Goal: Task Accomplishment & Management: Manage account settings

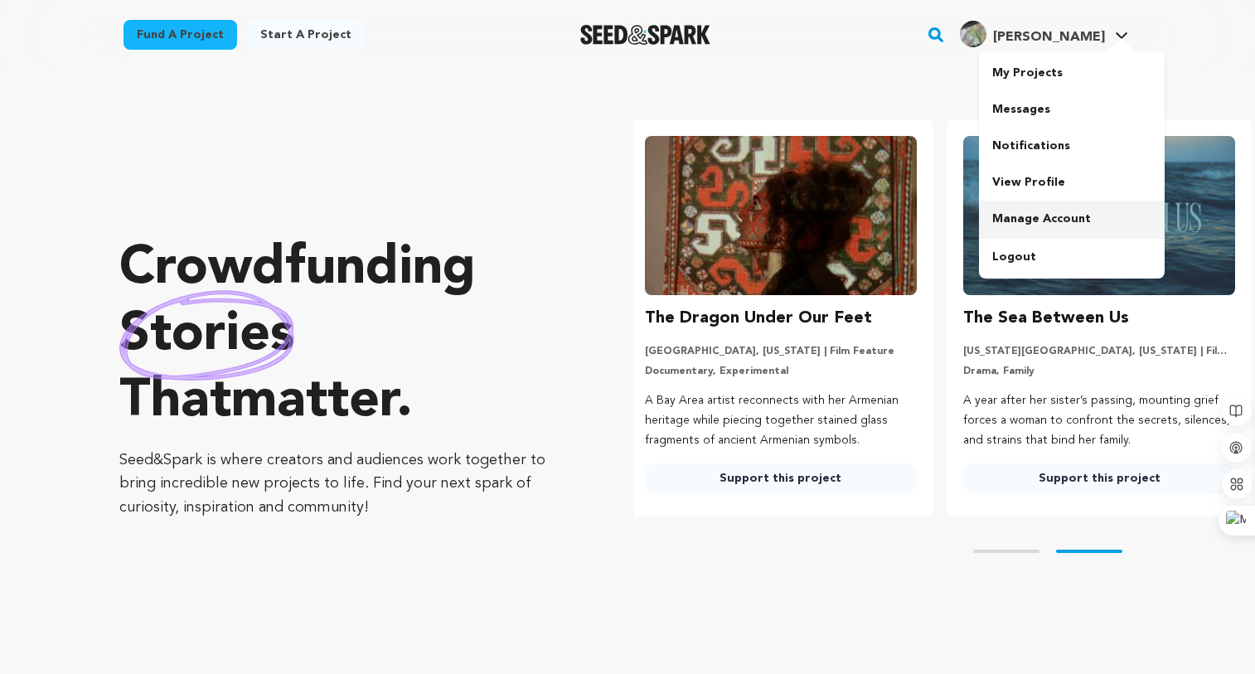
scroll to position [0, 331]
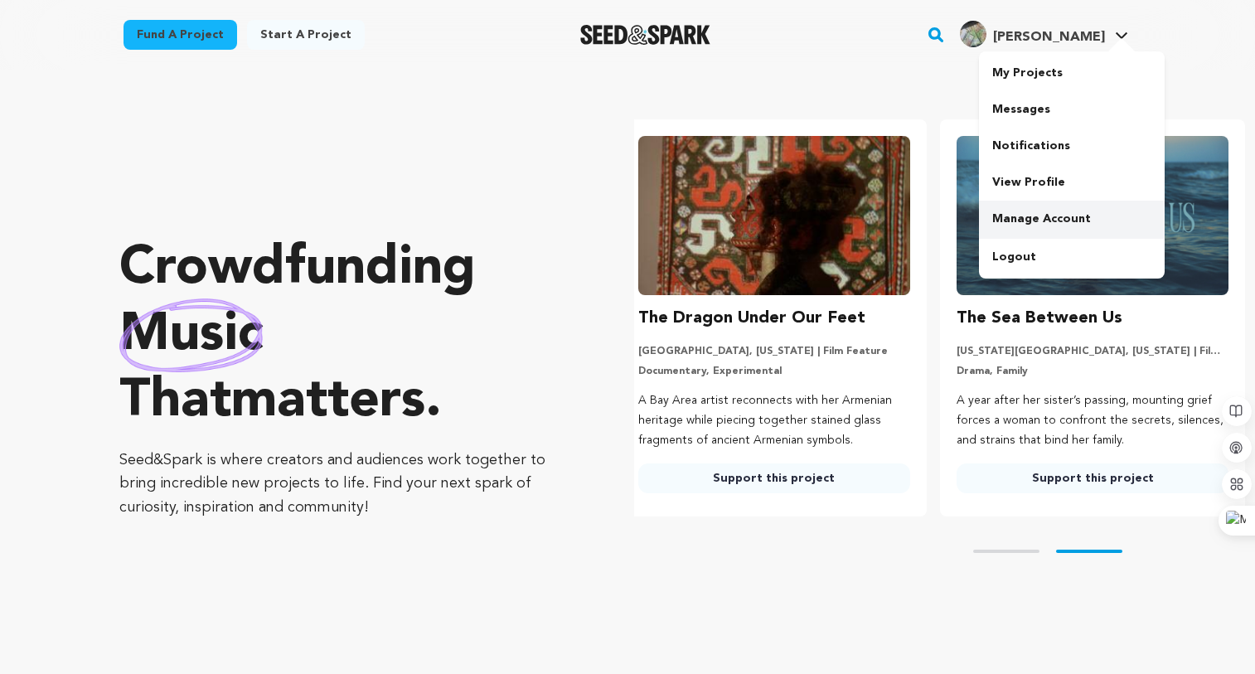
click at [1031, 209] on link "Manage Account" at bounding box center [1072, 219] width 186 height 36
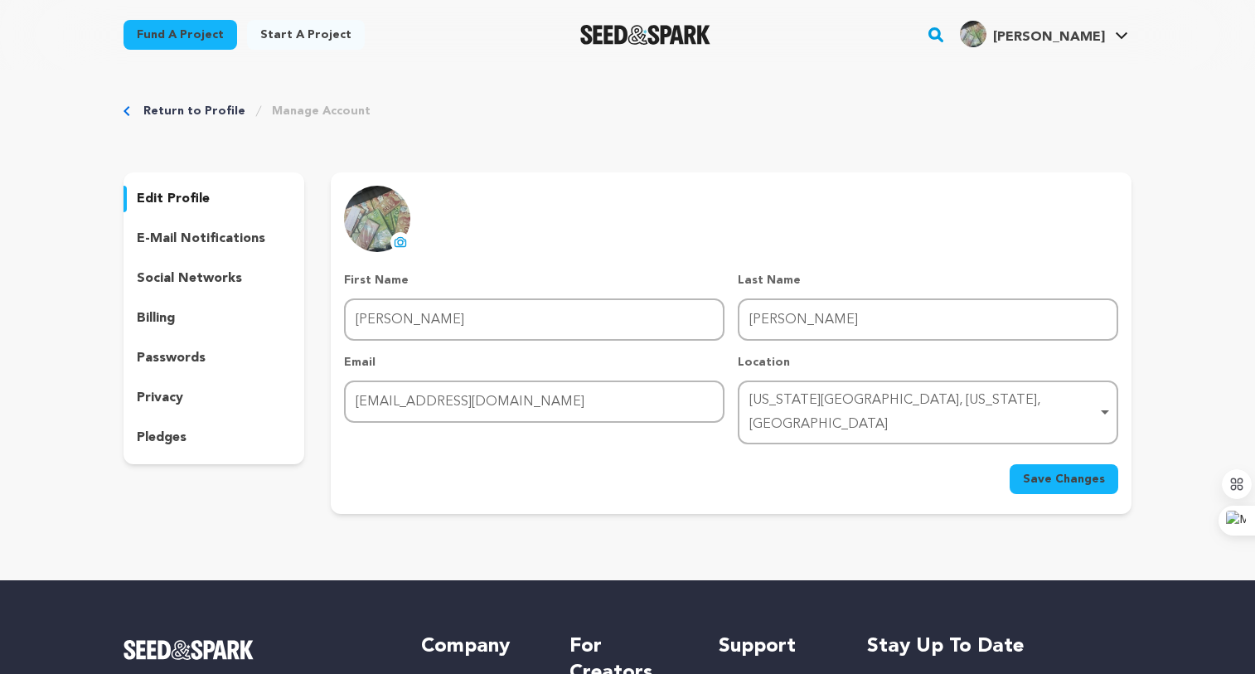
click at [182, 283] on p "social networks" at bounding box center [189, 278] width 105 height 20
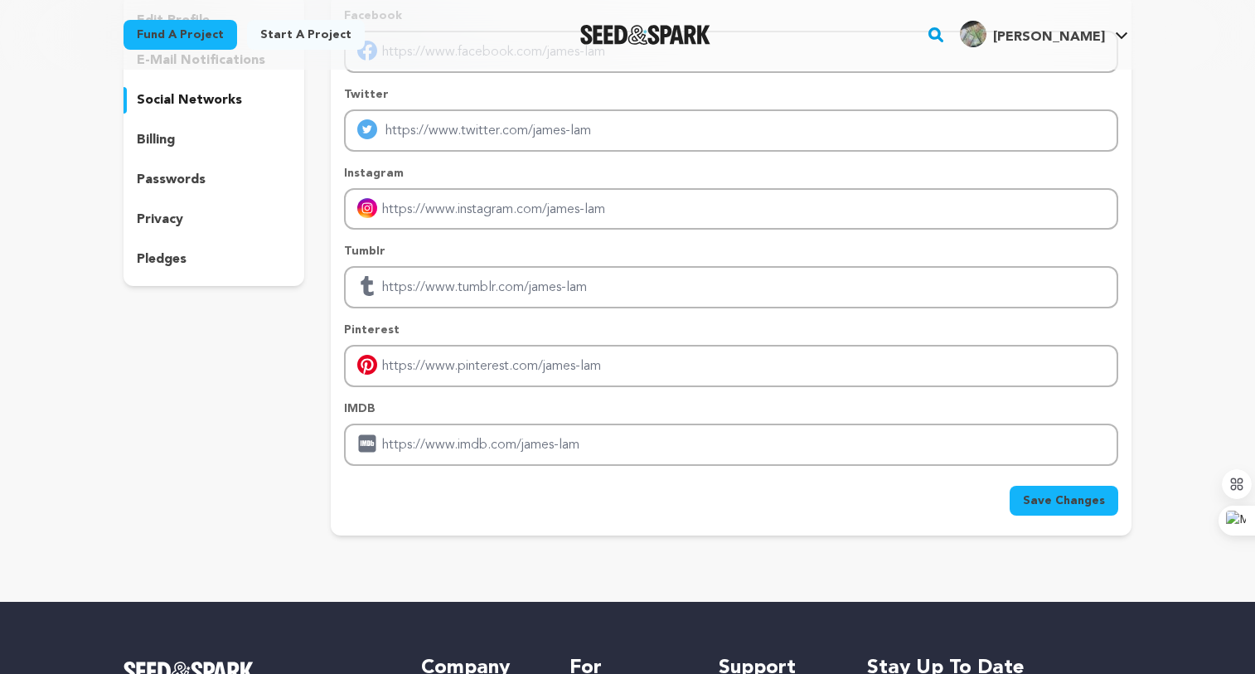
scroll to position [83, 0]
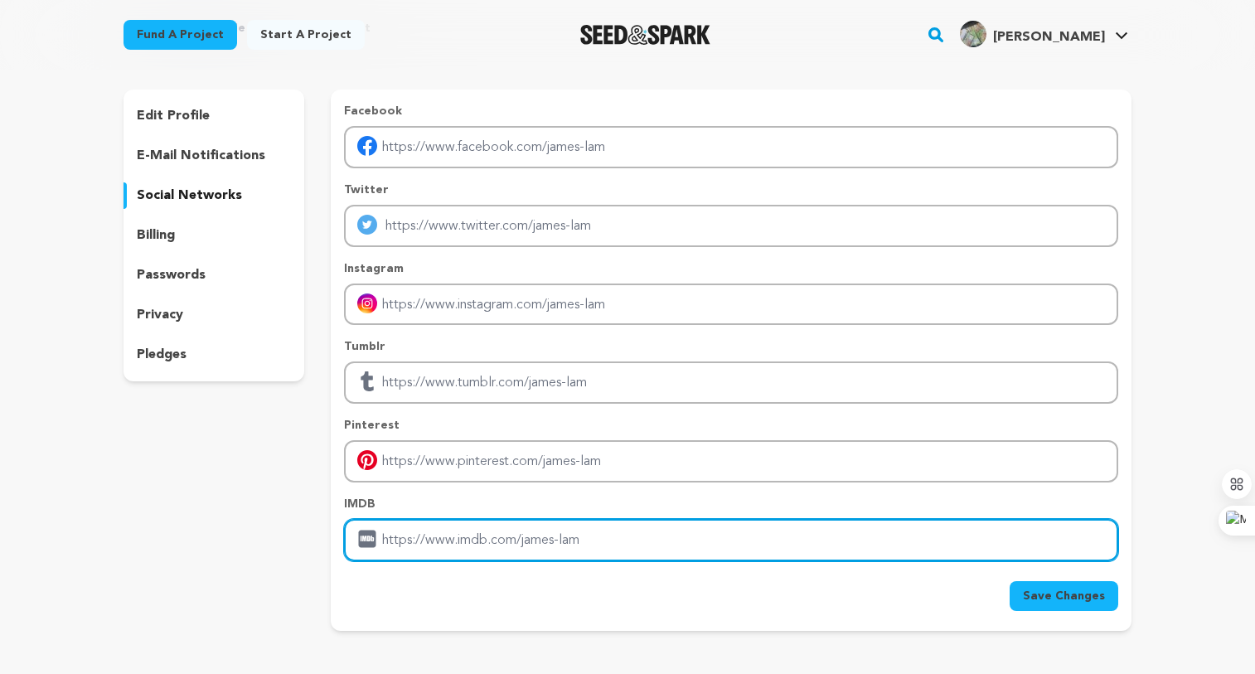
click at [433, 545] on input "Enter IMDB profile link" at bounding box center [731, 540] width 774 height 42
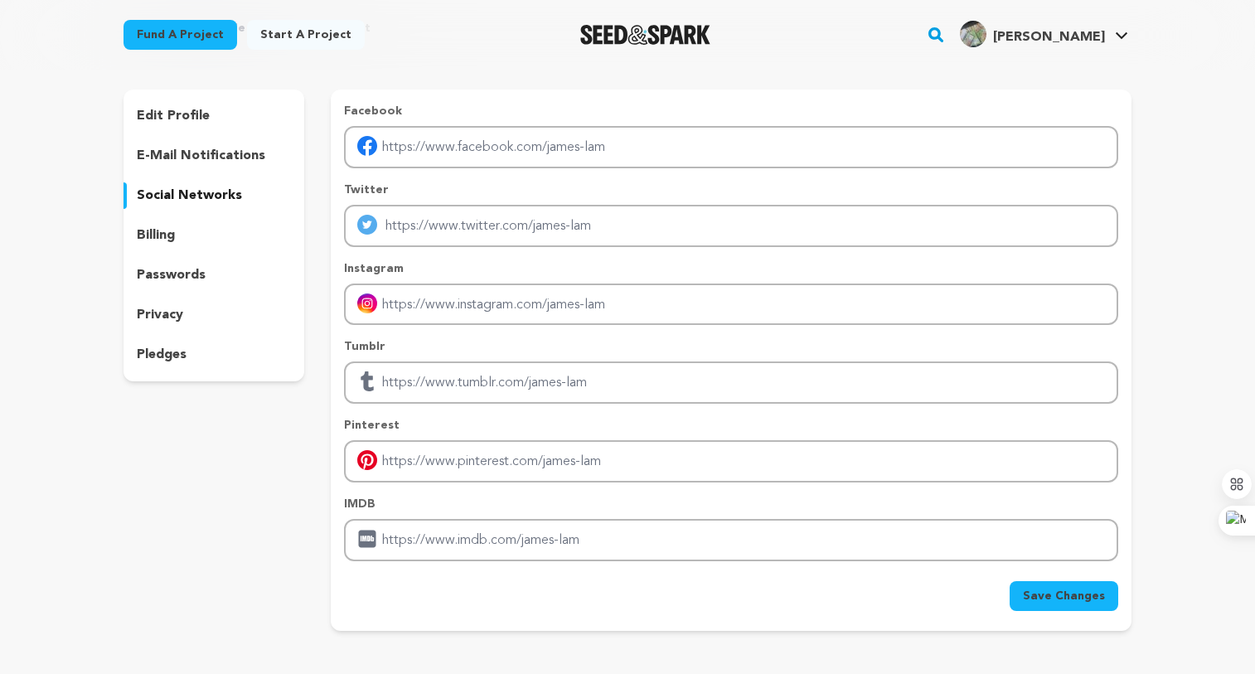
click at [187, 114] on p "edit profile" at bounding box center [173, 116] width 73 height 20
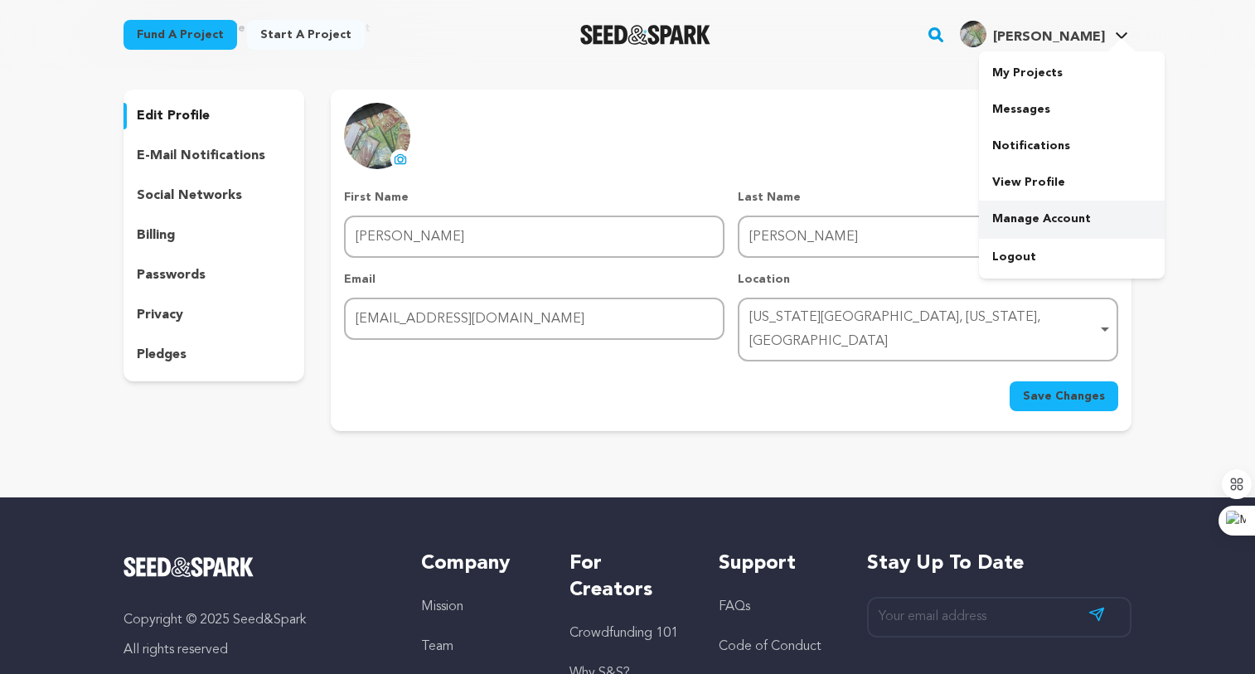
click at [1068, 228] on link "Manage Account" at bounding box center [1072, 219] width 186 height 36
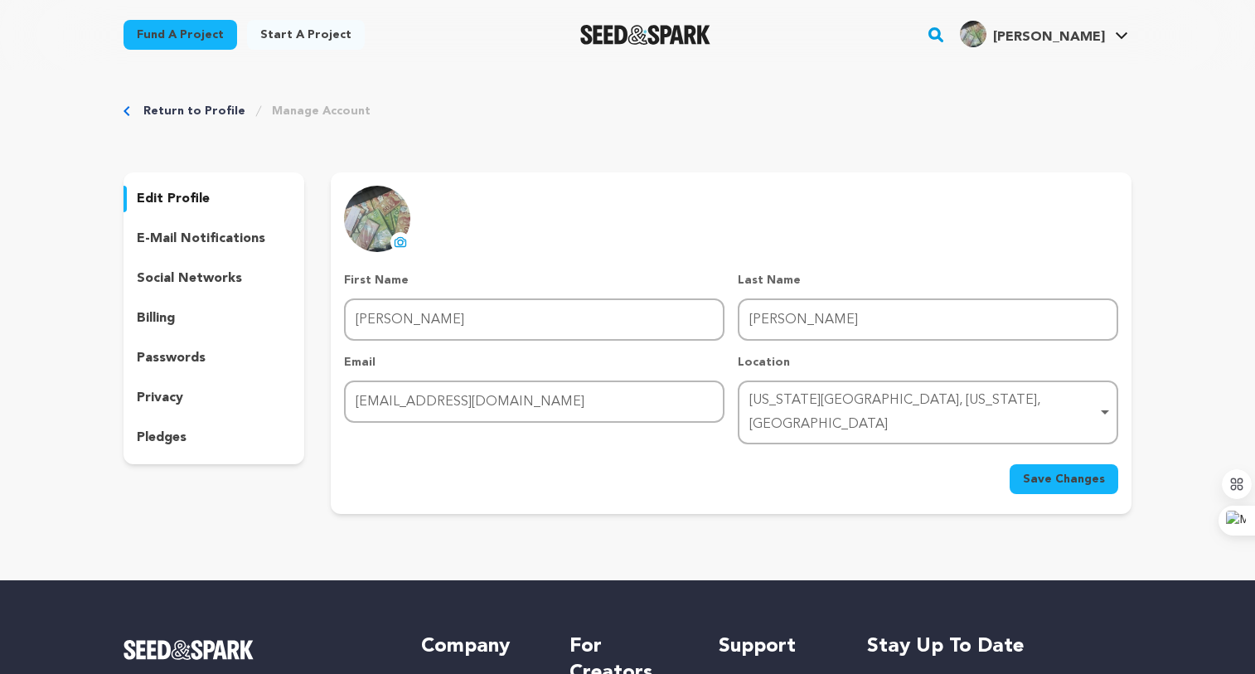
click at [184, 267] on div "social networks" at bounding box center [213, 278] width 181 height 27
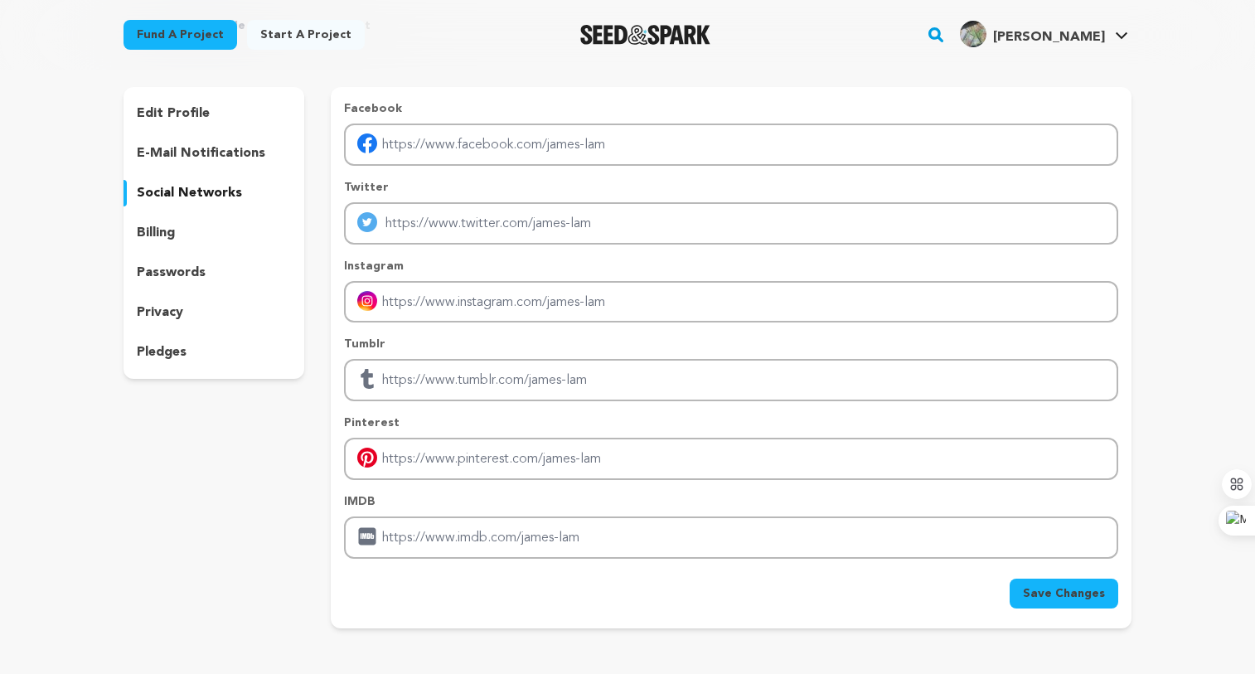
scroll to position [166, 0]
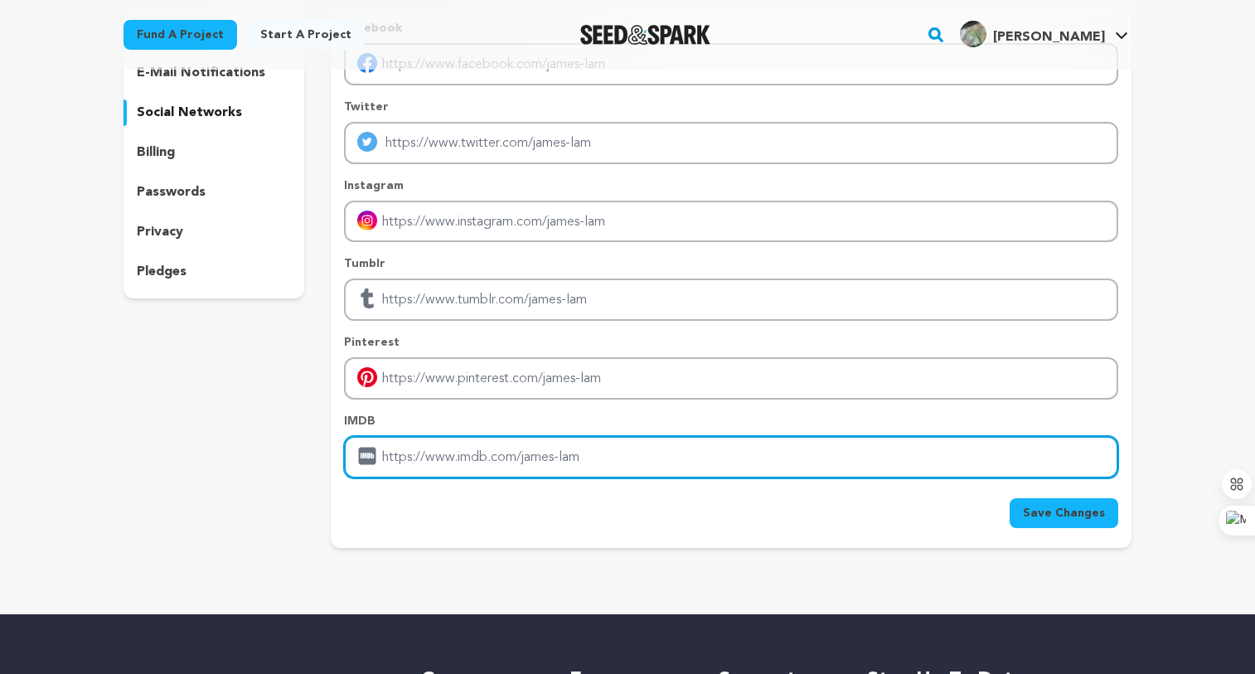
paste input "https://buymagicmushroomonlineuk.com/"
type input "https://buymagicmushroomonlineuk.com/"
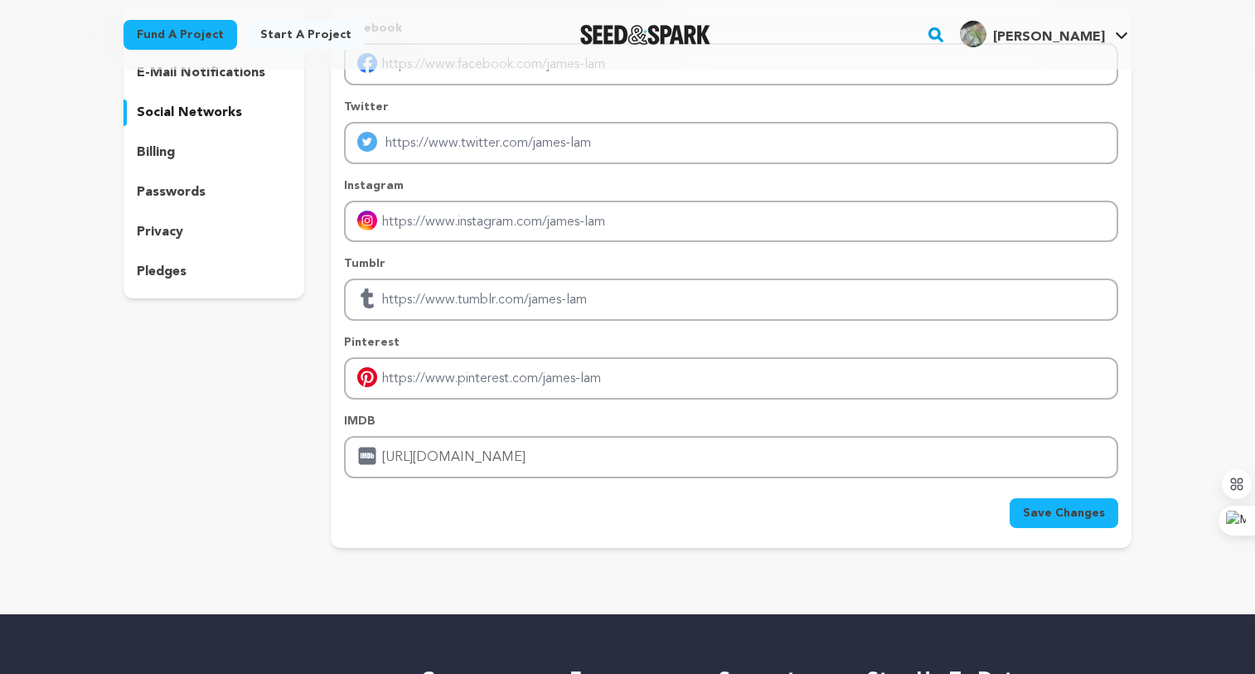
click at [1084, 515] on span "Save Changes" at bounding box center [1064, 513] width 82 height 17
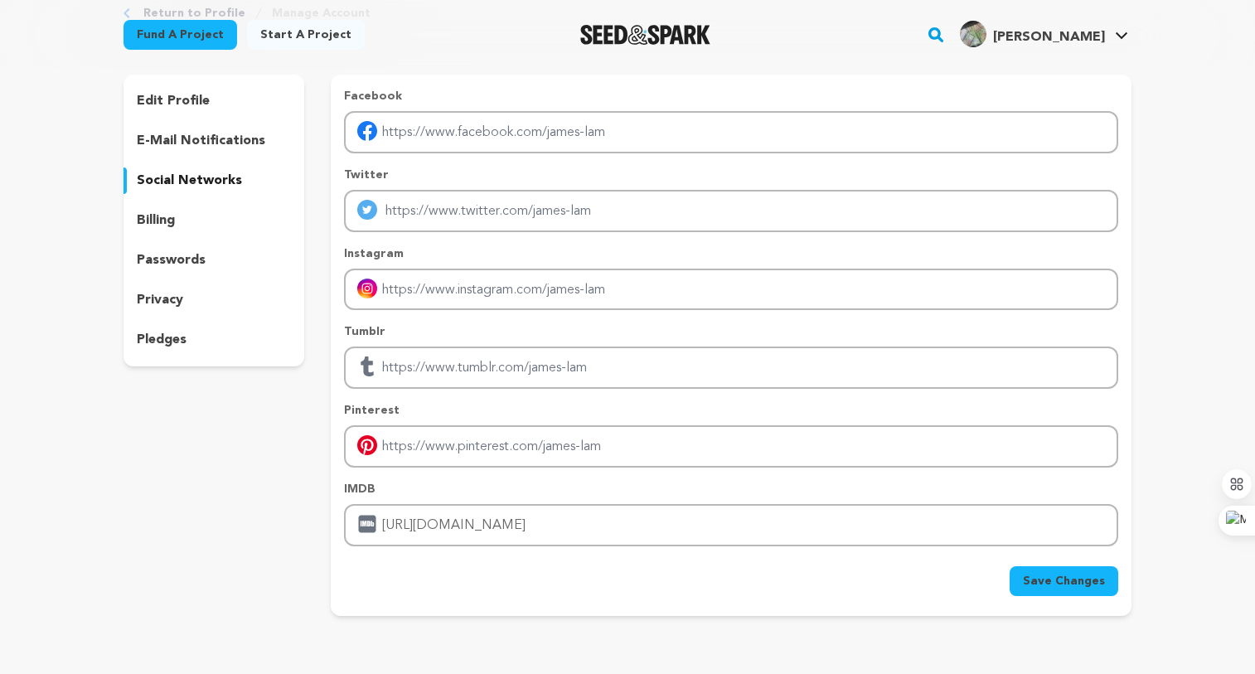
scroll to position [65, 0]
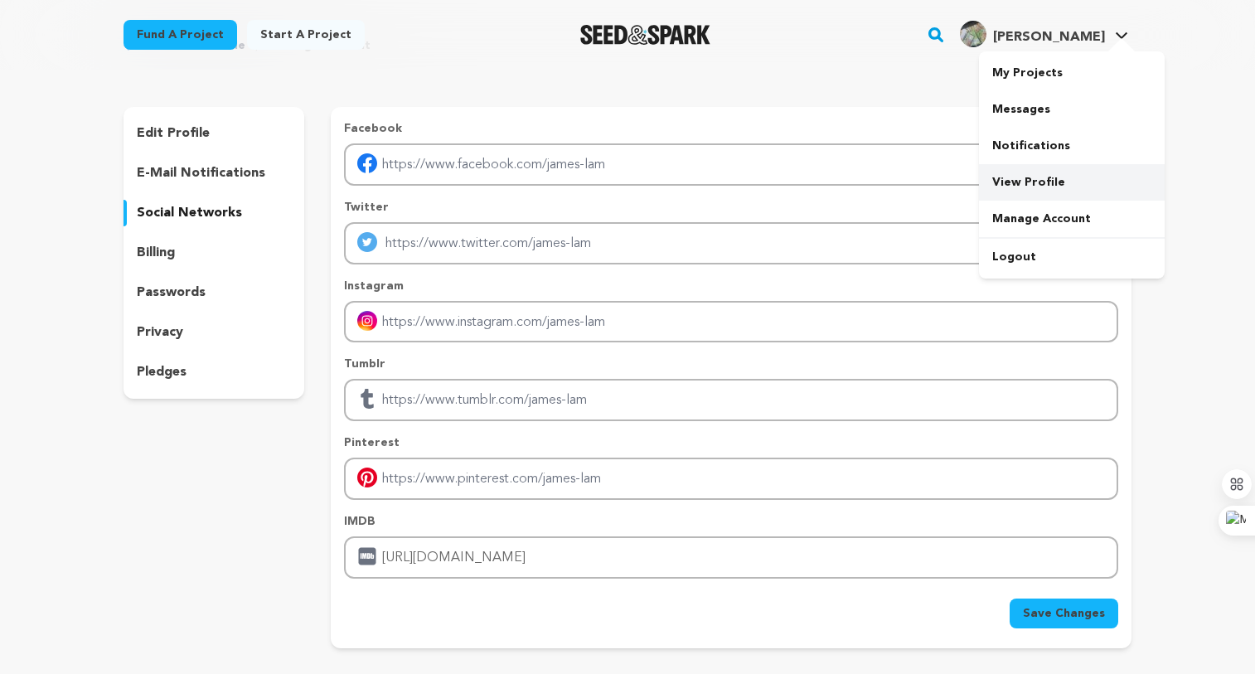
click at [1016, 176] on link "View Profile" at bounding box center [1072, 182] width 186 height 36
